Goal: Transaction & Acquisition: Purchase product/service

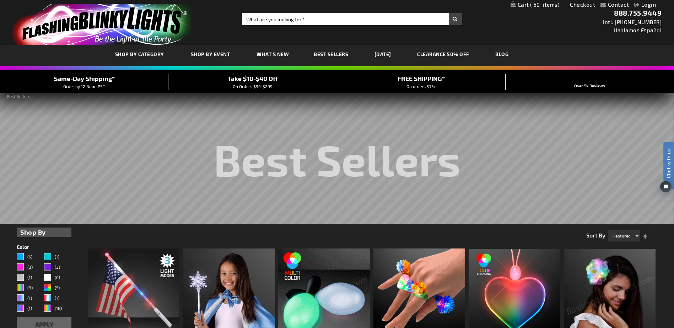
click at [521, 3] on link "My Cart 60 60 items" at bounding box center [535, 4] width 49 height 7
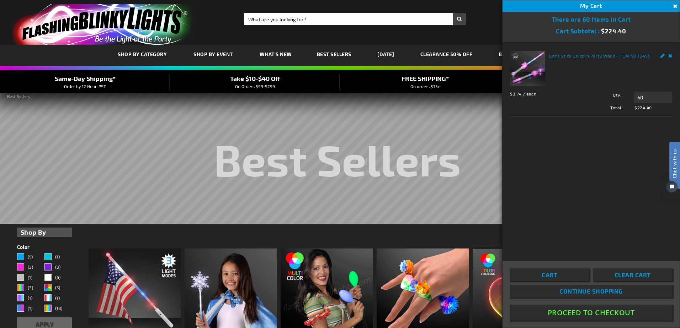
click at [552, 57] on link "Light Stick Unicorn Party Wand" at bounding box center [582, 55] width 66 height 5
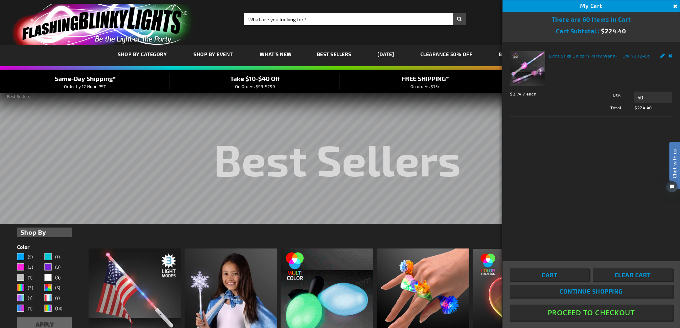
click at [535, 56] on img at bounding box center [527, 68] width 35 height 35
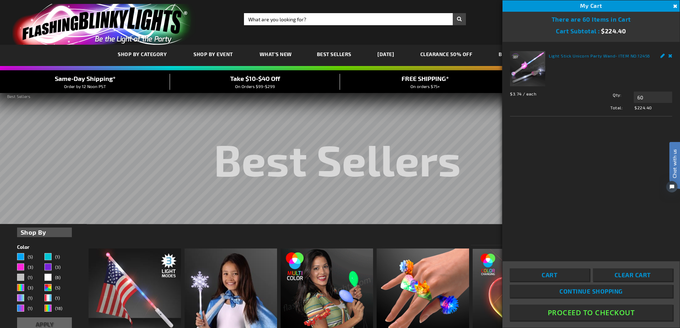
click at [524, 64] on img at bounding box center [527, 68] width 35 height 35
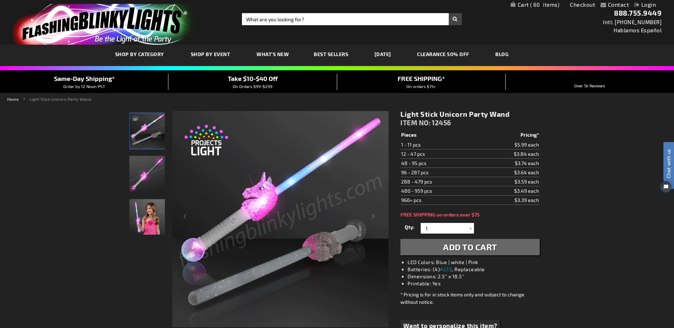
click at [480, 252] on span "Add to Cart" at bounding box center [470, 247] width 54 height 10
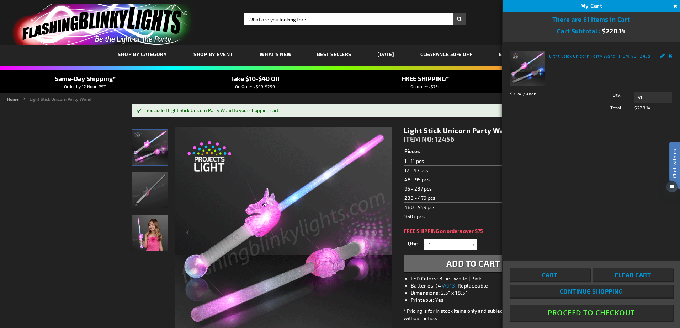
click at [548, 4] on div "My Cart 61" at bounding box center [590, 5] width 177 height 11
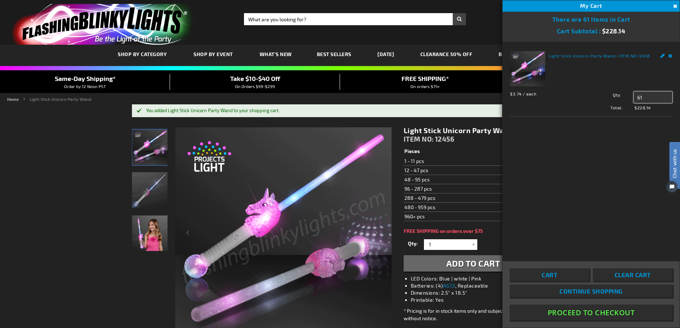
click at [652, 98] on input "61" at bounding box center [652, 97] width 38 height 11
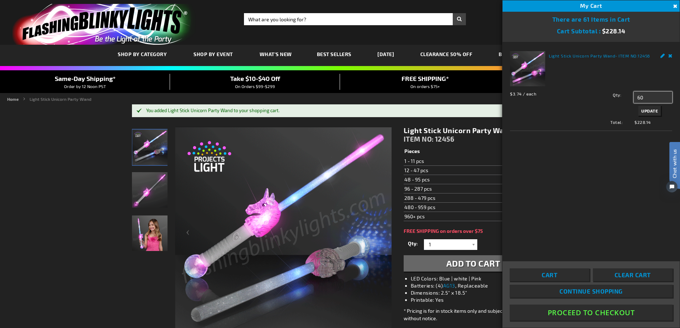
type input "60"
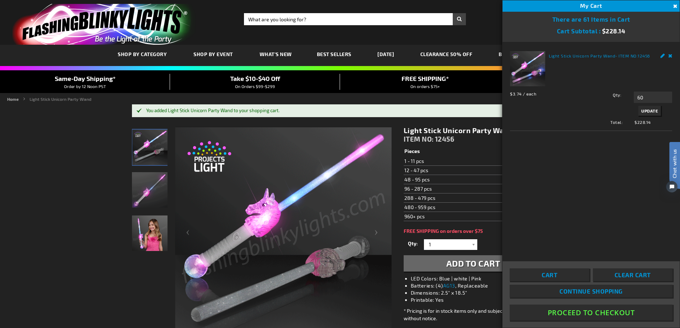
click at [652, 105] on div "Qty 60 Update" at bounding box center [627, 105] width 89 height 26
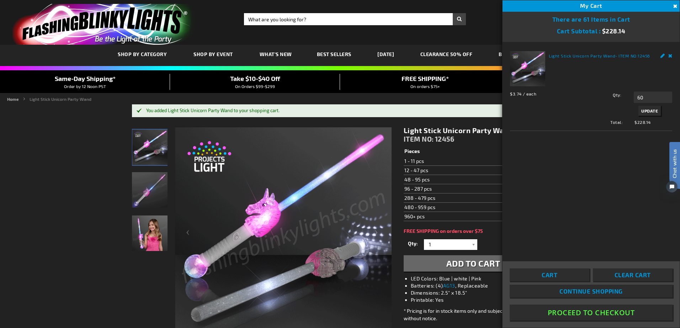
click at [651, 110] on span "Update" at bounding box center [649, 110] width 17 height 5
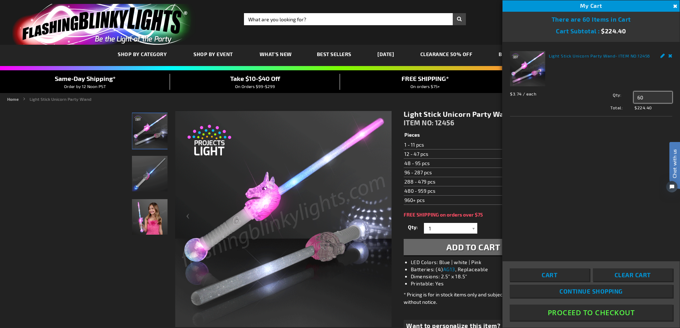
click at [653, 96] on input "60" at bounding box center [652, 97] width 38 height 11
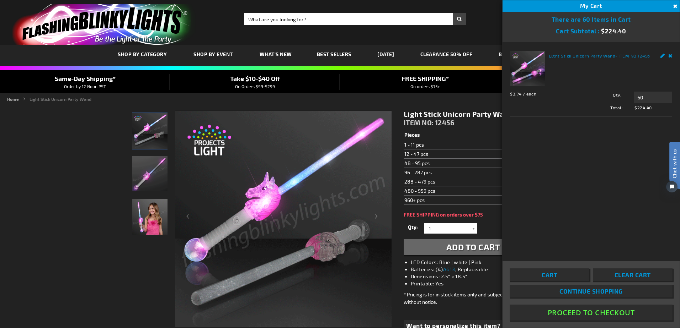
click at [592, 174] on div "Light Stick Unicorn Party Wand - ITEM NO: 12456 $3.74 / each Total: $224.40 Qty…" at bounding box center [590, 147] width 177 height 210
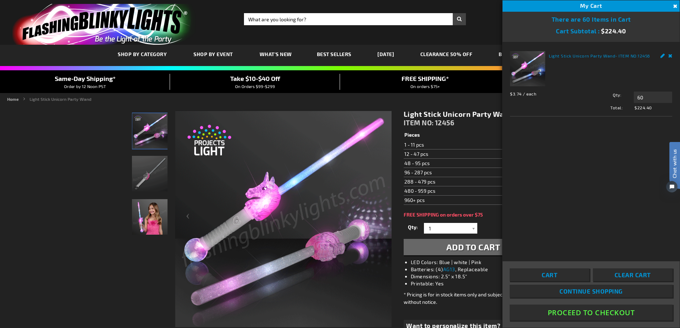
click at [156, 214] on img "Girl playing with Light Up Unicorn Party LED Wand" at bounding box center [150, 217] width 36 height 36
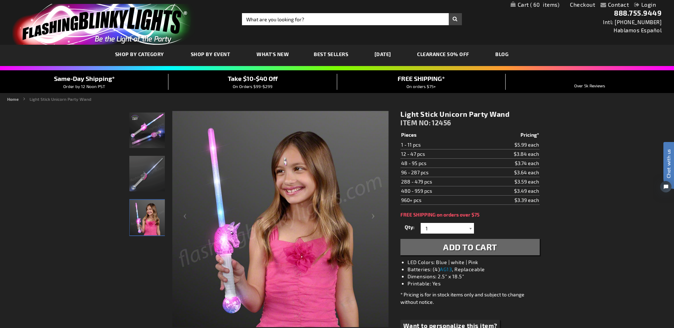
click at [470, 228] on div at bounding box center [470, 228] width 7 height 11
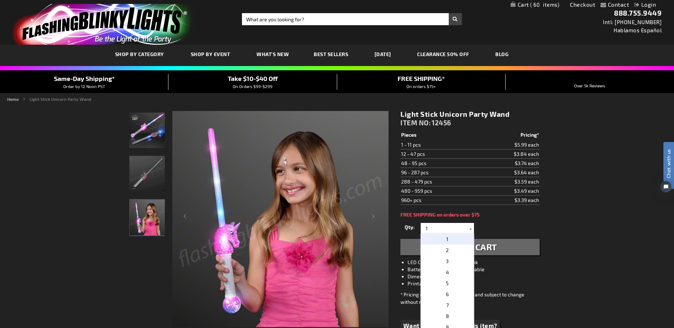
click at [470, 229] on div at bounding box center [470, 228] width 7 height 11
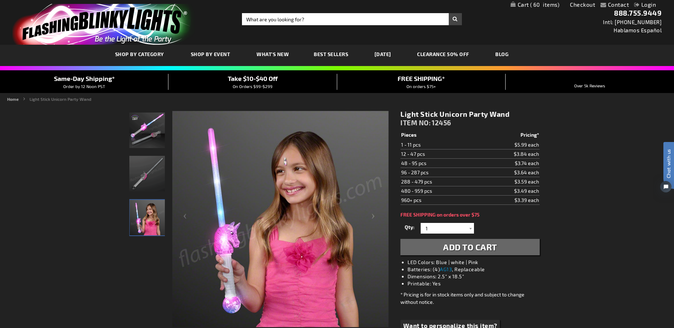
click at [529, 6] on span "60 60 items" at bounding box center [544, 5] width 31 height 6
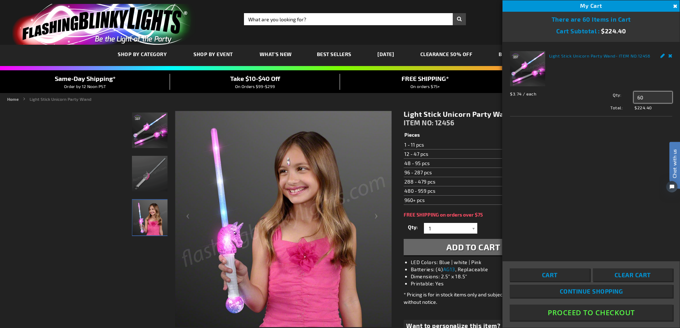
click at [641, 94] on input "60" at bounding box center [652, 97] width 38 height 11
type input "48"
click at [646, 110] on span "Update" at bounding box center [649, 110] width 17 height 5
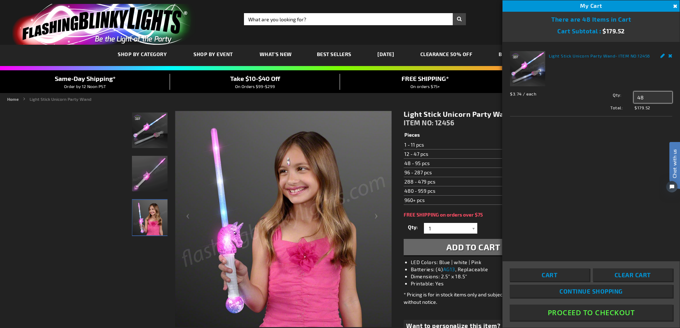
click at [645, 95] on input "48" at bounding box center [652, 97] width 38 height 11
click at [646, 95] on input "48" at bounding box center [652, 97] width 38 height 11
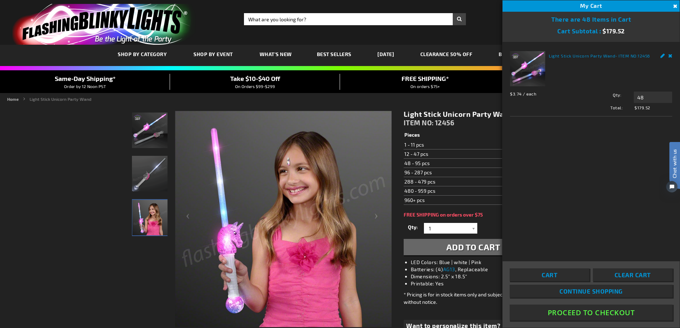
click at [466, 165] on td "48 - 95 pcs" at bounding box center [441, 163] width 76 height 9
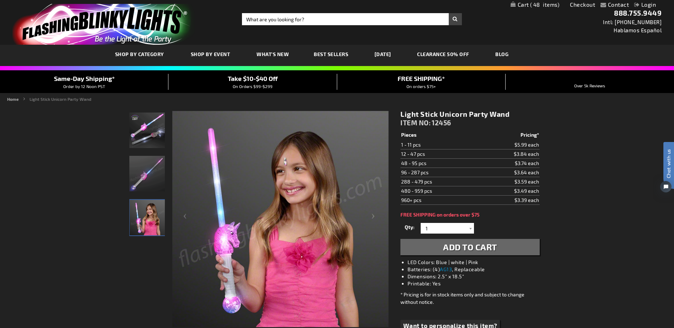
click at [541, 3] on span "48" at bounding box center [545, 4] width 30 height 6
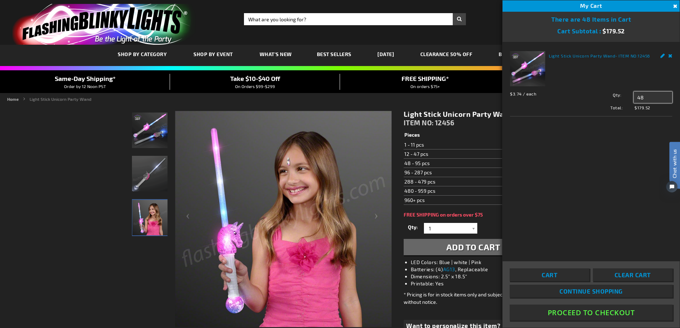
click at [649, 100] on input "48" at bounding box center [652, 97] width 38 height 11
click at [650, 100] on input "48" at bounding box center [652, 97] width 38 height 11
click at [650, 98] on input "48" at bounding box center [652, 97] width 38 height 11
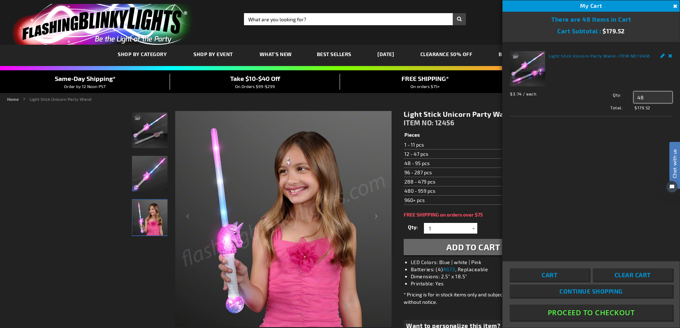
click at [650, 98] on input "48" at bounding box center [652, 97] width 38 height 11
type input "60"
click at [642, 107] on button "Update" at bounding box center [649, 111] width 22 height 10
click at [606, 311] on button "Proceed To Checkout" at bounding box center [590, 313] width 163 height 16
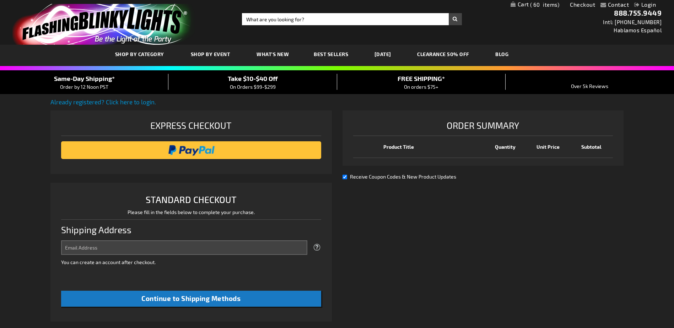
select select "US"
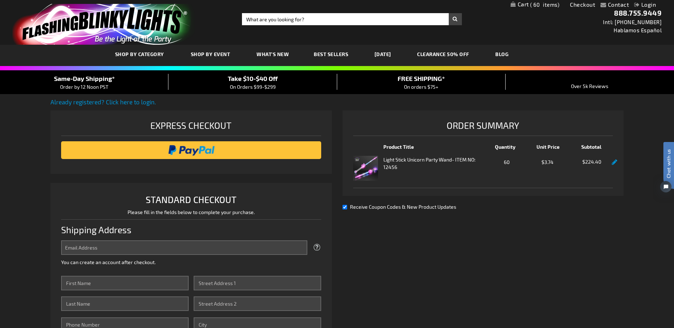
click at [254, 77] on span "Take $10-$40 Off" at bounding box center [253, 79] width 50 height 8
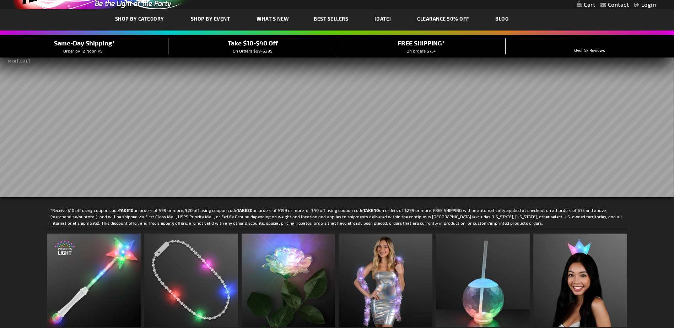
click at [241, 210] on strong "TAKE20" at bounding box center [245, 210] width 16 height 5
copy p "TAKE20"
click at [536, 8] on link "My Cart 60 60 items" at bounding box center [535, 4] width 49 height 7
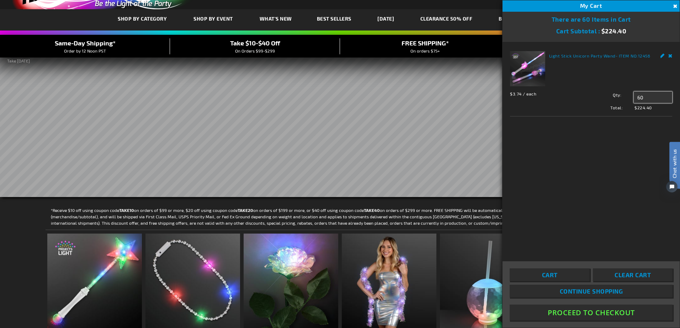
click at [652, 100] on input "60" at bounding box center [652, 97] width 38 height 11
drag, startPoint x: 639, startPoint y: 99, endPoint x: 633, endPoint y: 99, distance: 6.0
click at [633, 99] on div "Qty 60 Update" at bounding box center [627, 97] width 89 height 11
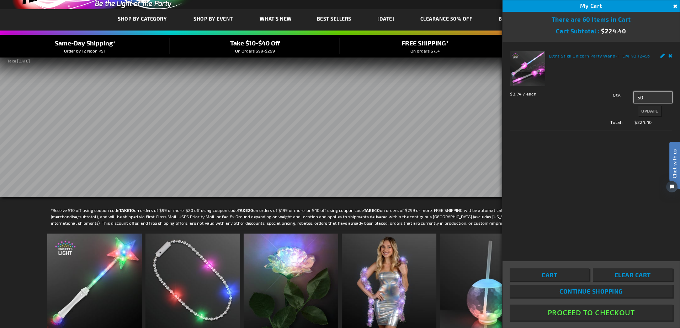
type input "50"
click at [653, 107] on span "$224.40" at bounding box center [651, 108] width 41 height 6
click at [651, 98] on input "50" at bounding box center [652, 97] width 38 height 11
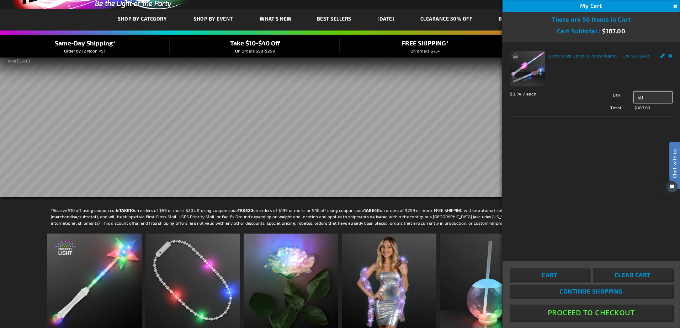
click at [651, 98] on input "50" at bounding box center [652, 97] width 38 height 11
drag, startPoint x: 651, startPoint y: 98, endPoint x: 626, endPoint y: 95, distance: 24.8
click at [626, 95] on div "Qty 50 Update" at bounding box center [627, 97] width 89 height 11
type input "55"
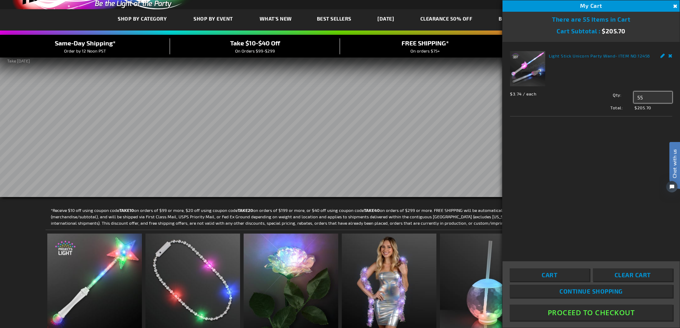
click at [651, 100] on input "55" at bounding box center [652, 97] width 38 height 11
type input "54"
click at [614, 316] on button "Proceed To Checkout" at bounding box center [590, 313] width 163 height 16
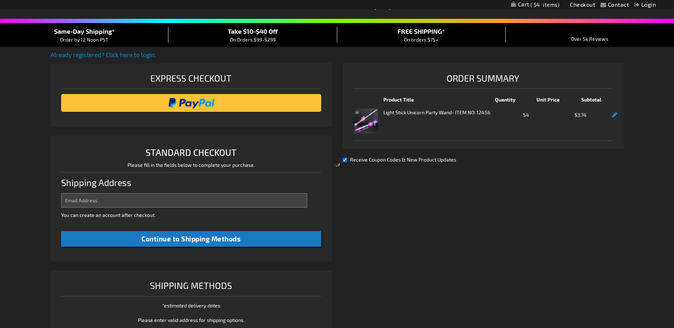
select select "US"
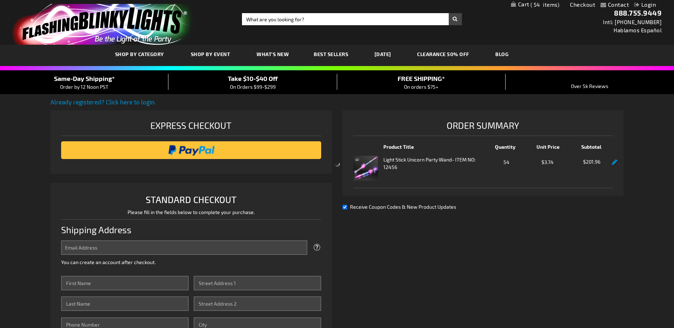
click at [274, 15] on div at bounding box center [337, 164] width 674 height 328
click at [267, 23] on div at bounding box center [337, 164] width 674 height 328
click at [257, 23] on div at bounding box center [337, 164] width 674 height 328
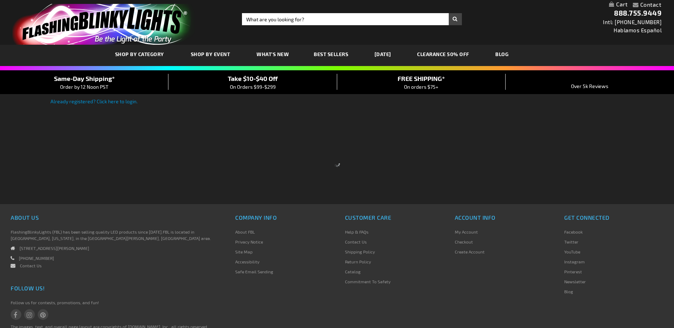
click at [278, 21] on div at bounding box center [337, 164] width 674 height 328
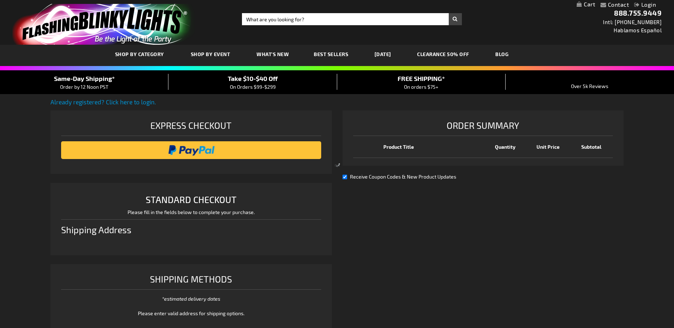
select select "US"
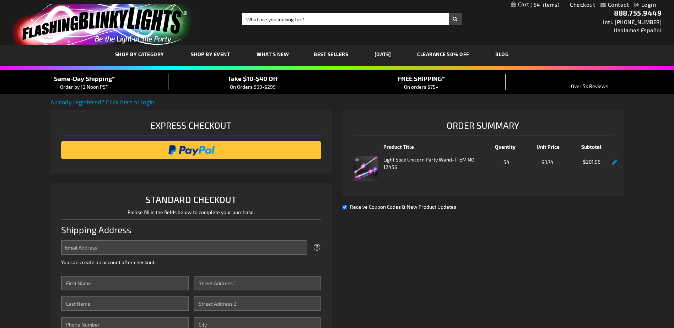
click at [322, 22] on input "Search" at bounding box center [352, 19] width 220 height 12
click at [456, 22] on input "boy wands" at bounding box center [352, 19] width 220 height 12
type input "boy wands"
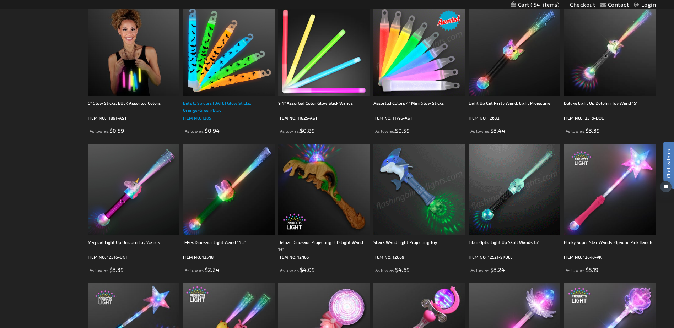
scroll to position [747, 0]
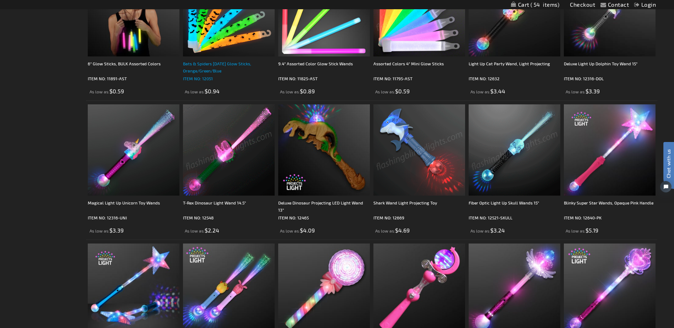
click at [214, 65] on div "Bats & Spiders [DATE] Glow Sticks, Orange/Green/Blue" at bounding box center [229, 67] width 92 height 14
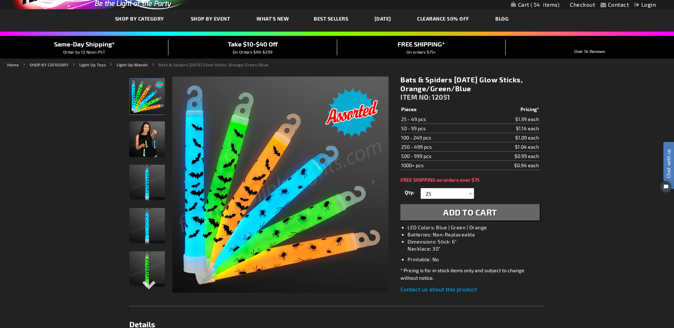
click at [324, 18] on span "Best Sellers" at bounding box center [331, 19] width 34 height 6
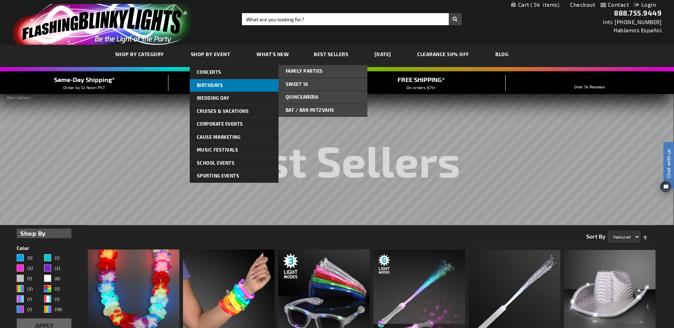
click at [211, 86] on span "Birthdays" at bounding box center [210, 85] width 26 height 6
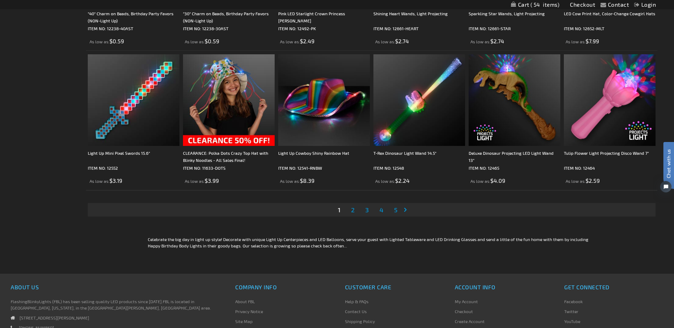
scroll to position [1458, 0]
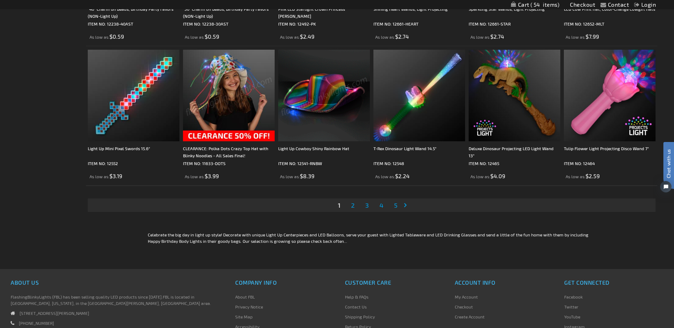
click at [351, 205] on span "2" at bounding box center [353, 206] width 4 height 8
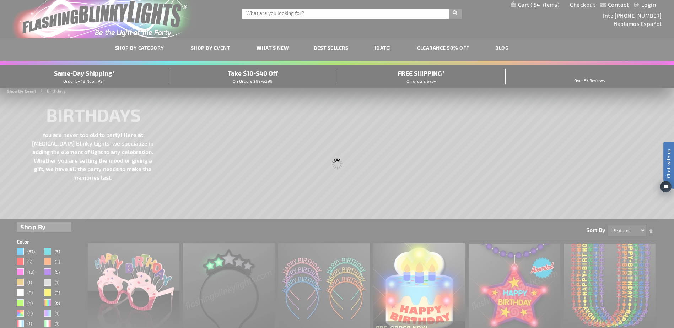
scroll to position [0, 0]
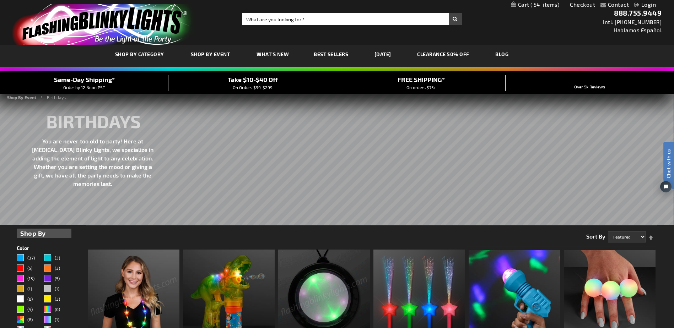
click at [527, 2] on link "My Cart 54 54 items" at bounding box center [535, 4] width 49 height 7
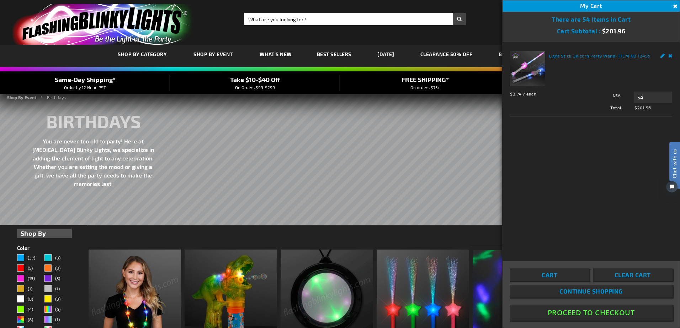
click at [576, 318] on button "Proceed To Checkout" at bounding box center [590, 313] width 163 height 16
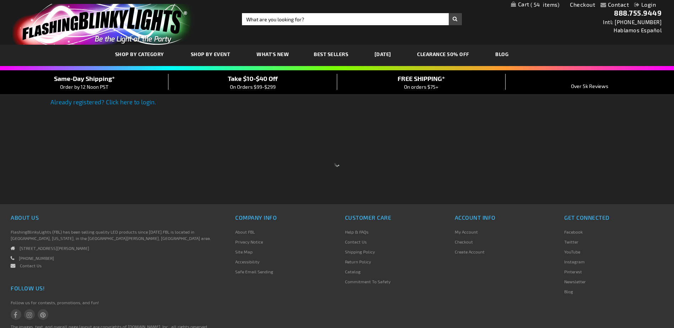
select select "US"
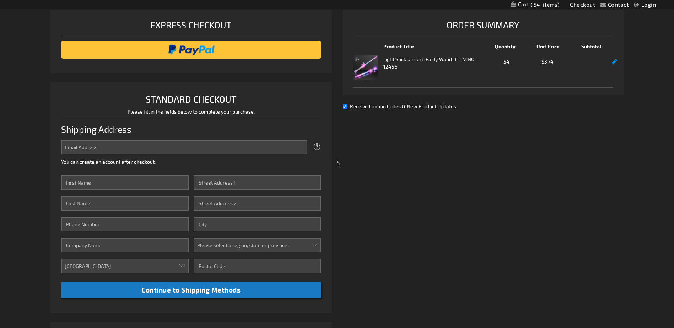
scroll to position [183, 0]
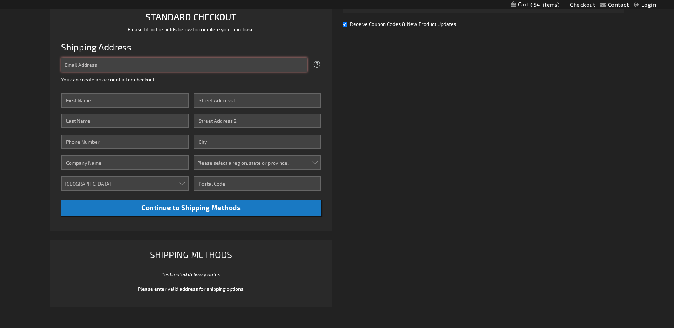
click at [145, 66] on input "Email Address" at bounding box center [184, 65] width 246 height 15
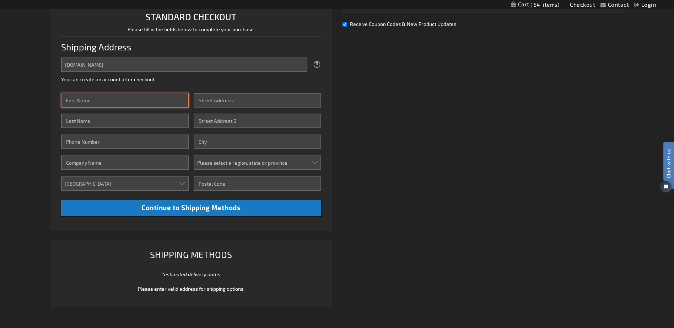
click at [106, 98] on div "Email Address [DOMAIN_NAME] Tooltip We'll send your order confirmation here. Yo…" at bounding box center [191, 137] width 260 height 159
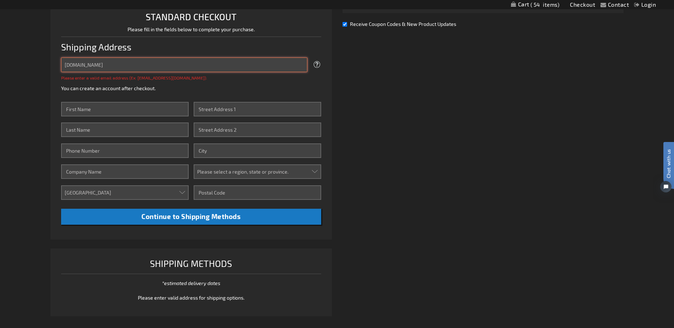
click at [92, 64] on input "[DOMAIN_NAME]" at bounding box center [184, 65] width 246 height 15
click at [96, 64] on input "[EMAIL_ADDRESS][DOMAIN_NAME]" at bounding box center [184, 65] width 246 height 15
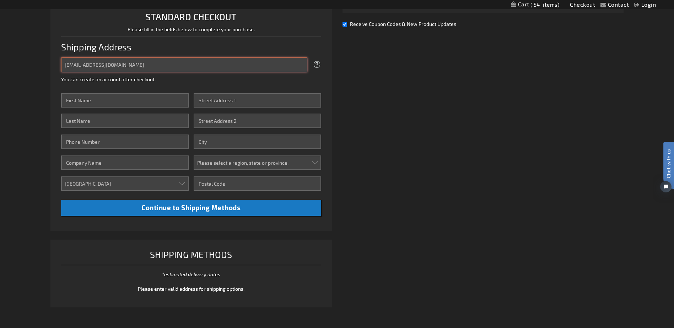
click at [96, 64] on input "[EMAIL_ADDRESS][DOMAIN_NAME]" at bounding box center [184, 65] width 246 height 15
type input "[EMAIL_ADDRESS][DOMAIN_NAME]"
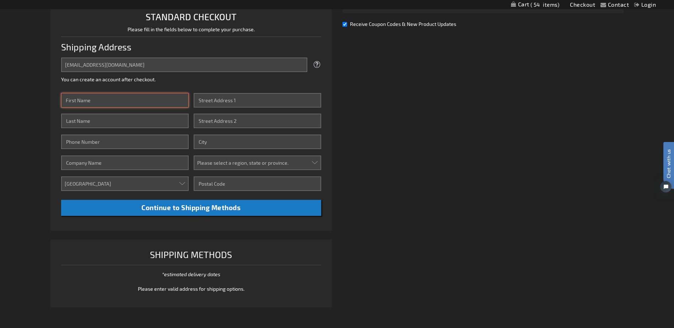
click at [95, 107] on input "First Name" at bounding box center [124, 100] width 127 height 15
type input "Neeti"
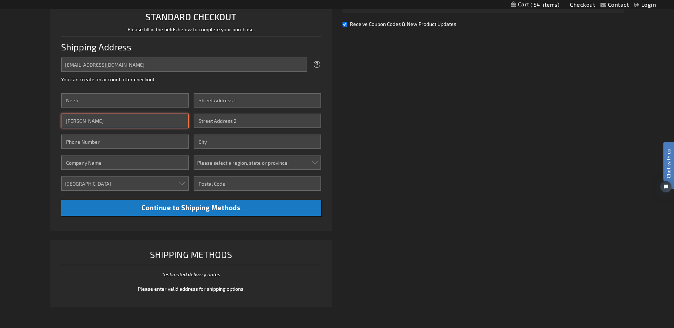
type input "[PERSON_NAME]"
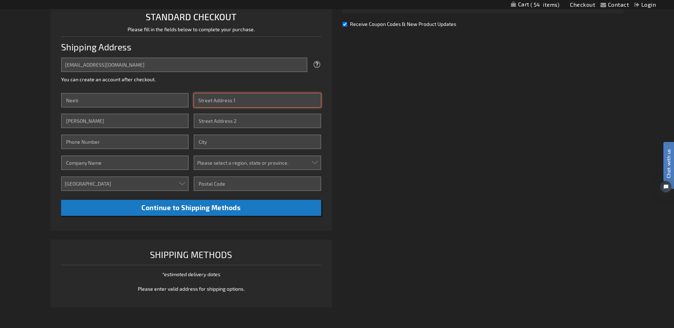
click at [216, 102] on input "Street Address: Line 1" at bounding box center [257, 100] width 127 height 15
type input "[STREET_ADDRESS]"
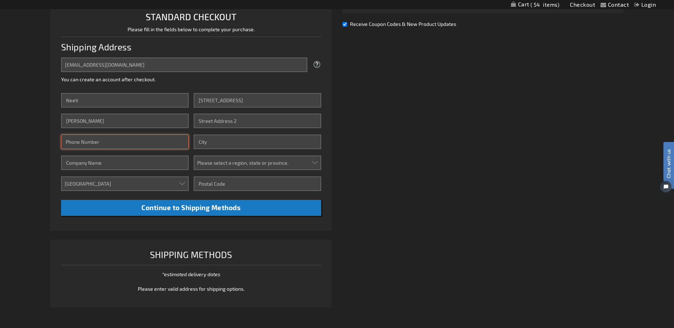
click at [68, 141] on input "Phone Number" at bounding box center [124, 142] width 127 height 15
type input "8185158483"
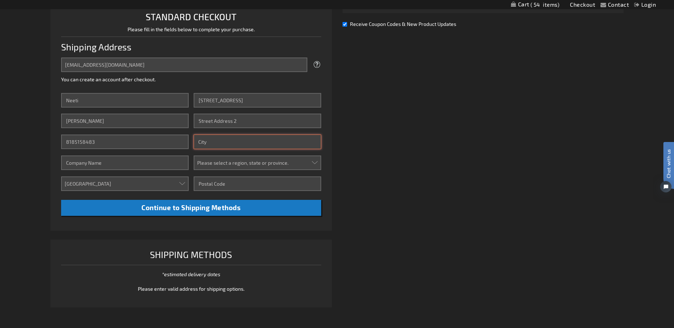
click at [203, 140] on input "City" at bounding box center [257, 142] width 127 height 15
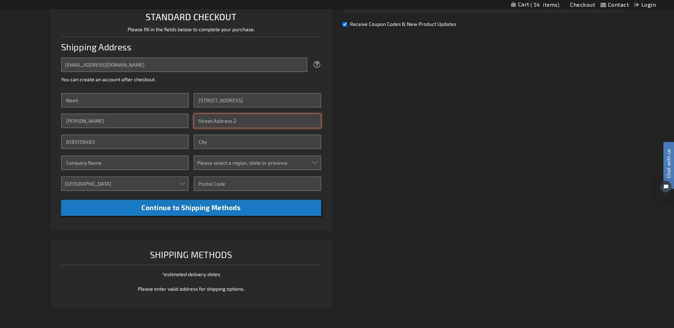
click at [239, 117] on input "Street Address: Line 2" at bounding box center [257, 121] width 127 height 15
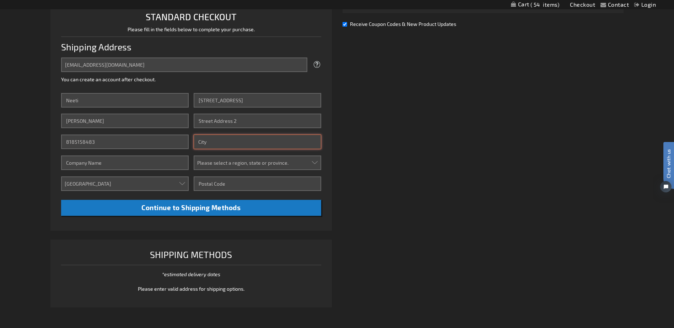
click at [230, 143] on input "City" at bounding box center [257, 142] width 127 height 15
type input "[PERSON_NAME] ranch"
click at [222, 158] on select "Please select a region, state or province. [US_STATE] [US_STATE] [US_STATE] [US…" at bounding box center [257, 163] width 127 height 15
click at [222, 160] on select "Please select a region, state or province. [US_STATE] [US_STATE] [US_STATE] [US…" at bounding box center [257, 163] width 127 height 15
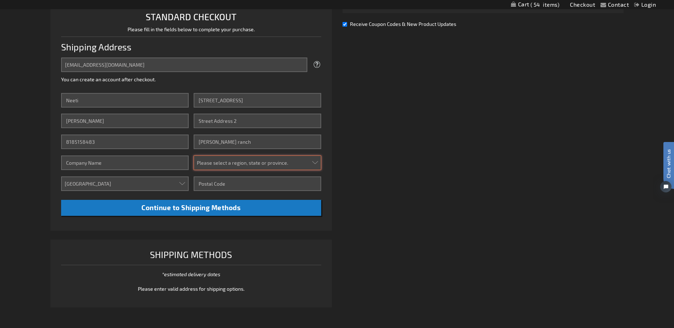
click at [220, 159] on select "Please select a region, state or province. [US_STATE] [US_STATE] [US_STATE] [US…" at bounding box center [257, 163] width 127 height 15
